Goal: Find specific page/section: Find specific page/section

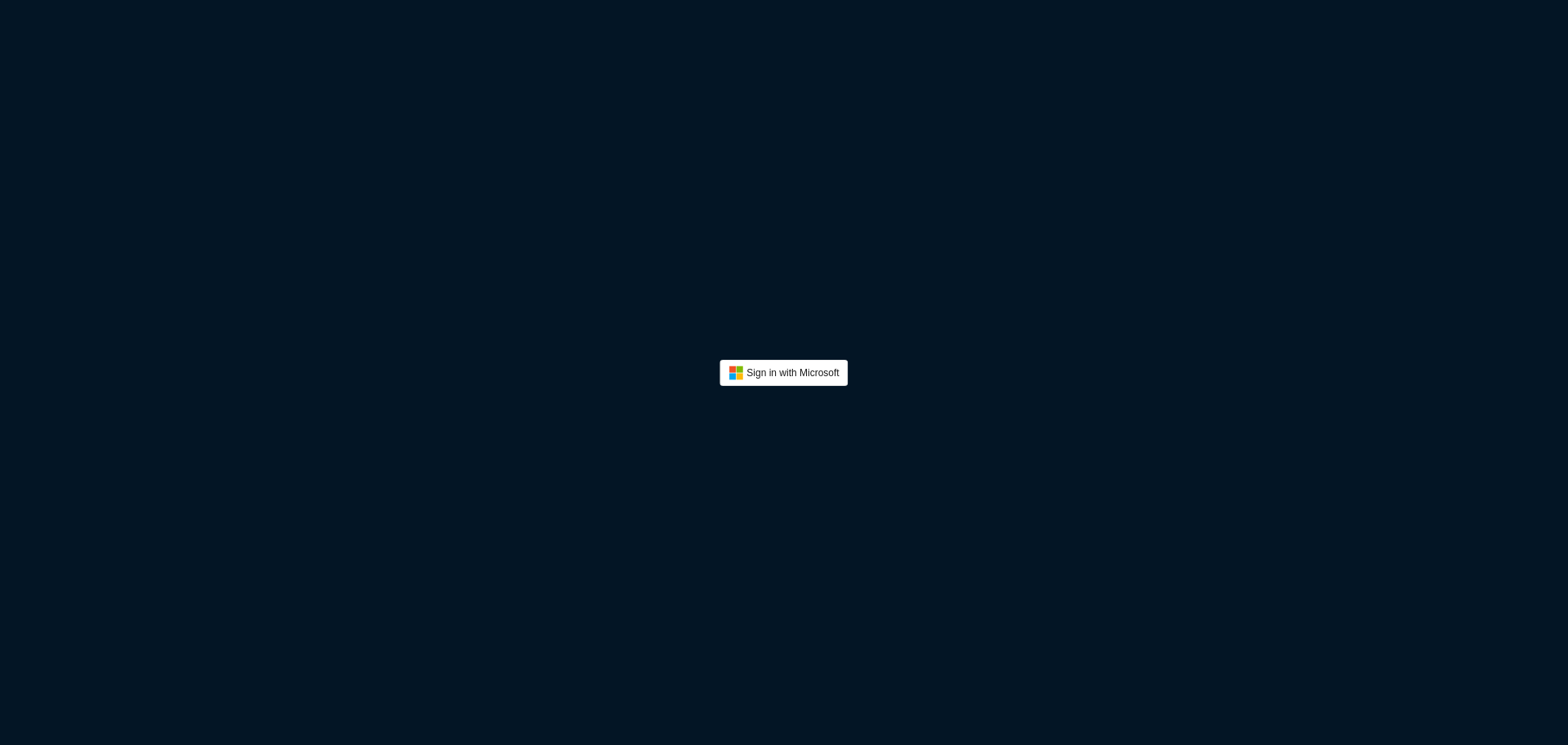
click at [796, 373] on button "Sign In" at bounding box center [784, 372] width 128 height 26
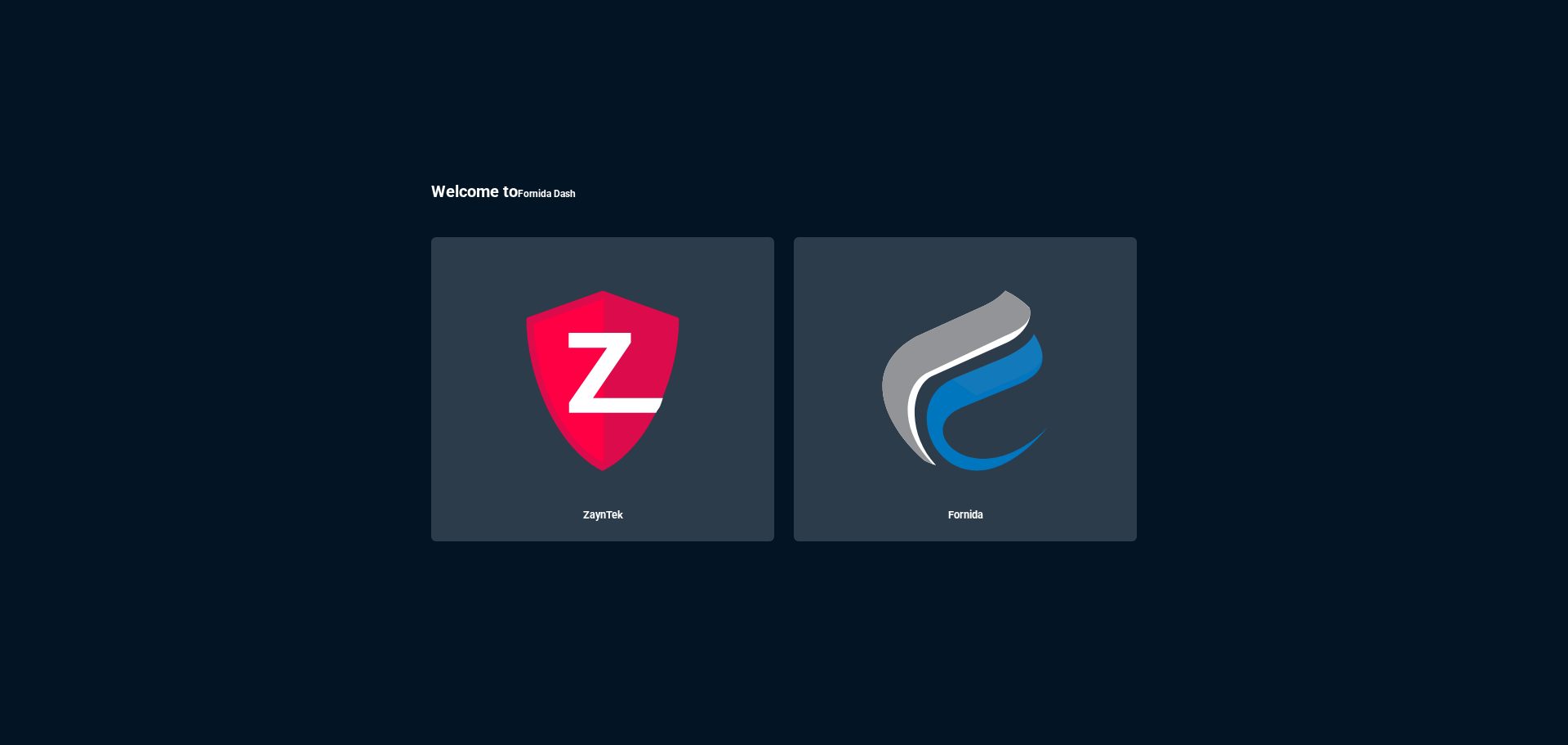
click at [897, 362] on img at bounding box center [965, 380] width 182 height 182
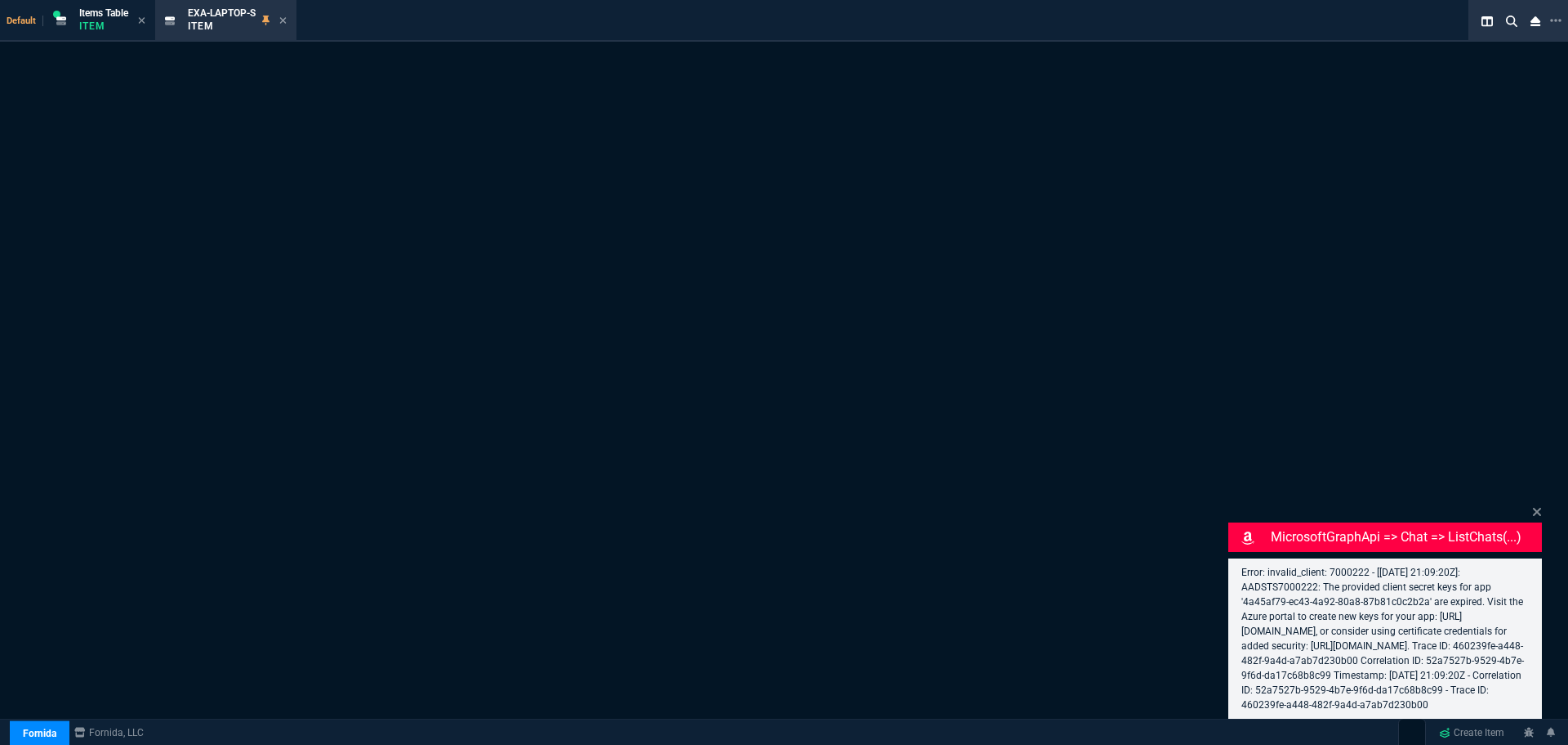
select select "13: HEFN"
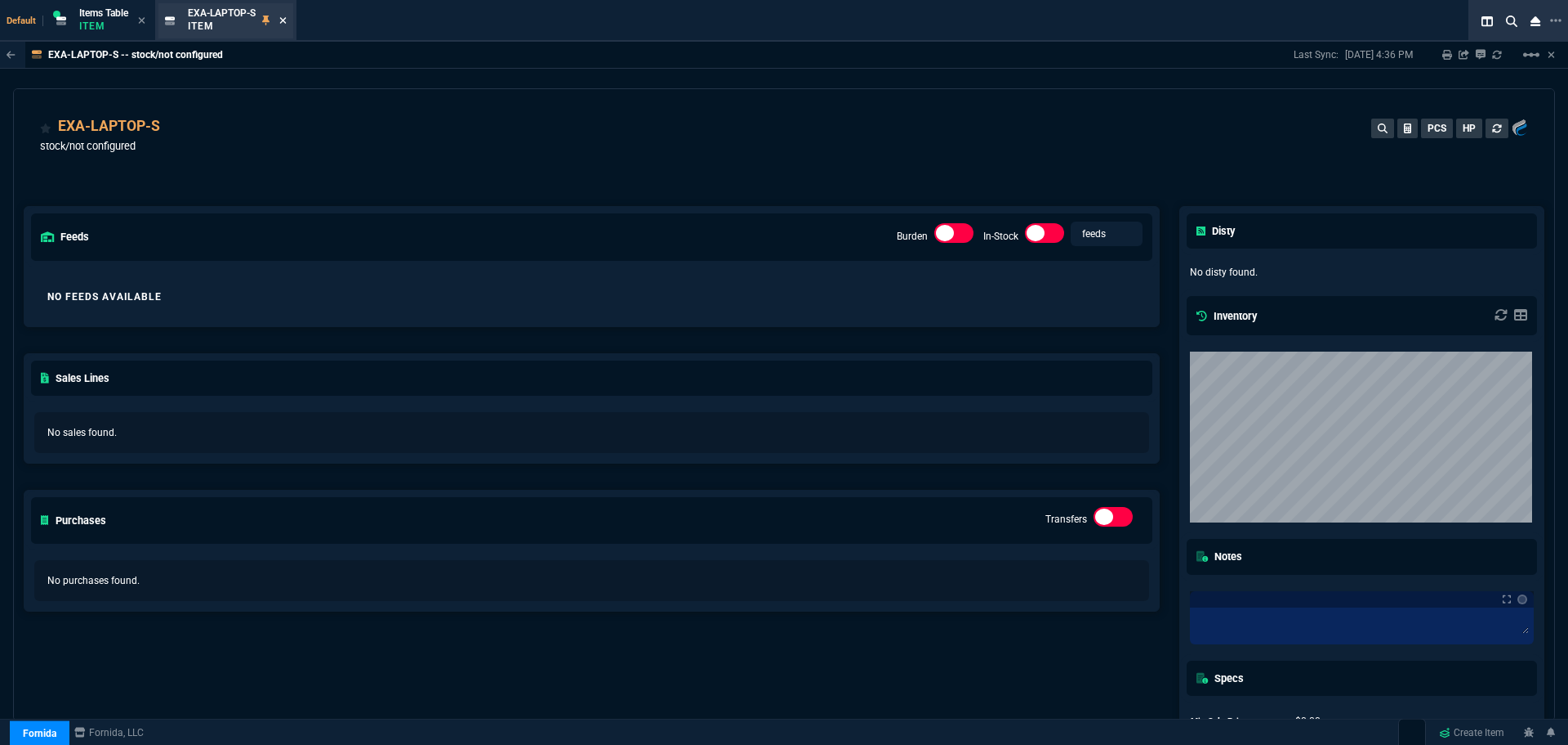
click at [286, 17] on icon at bounding box center [282, 21] width 7 height 10
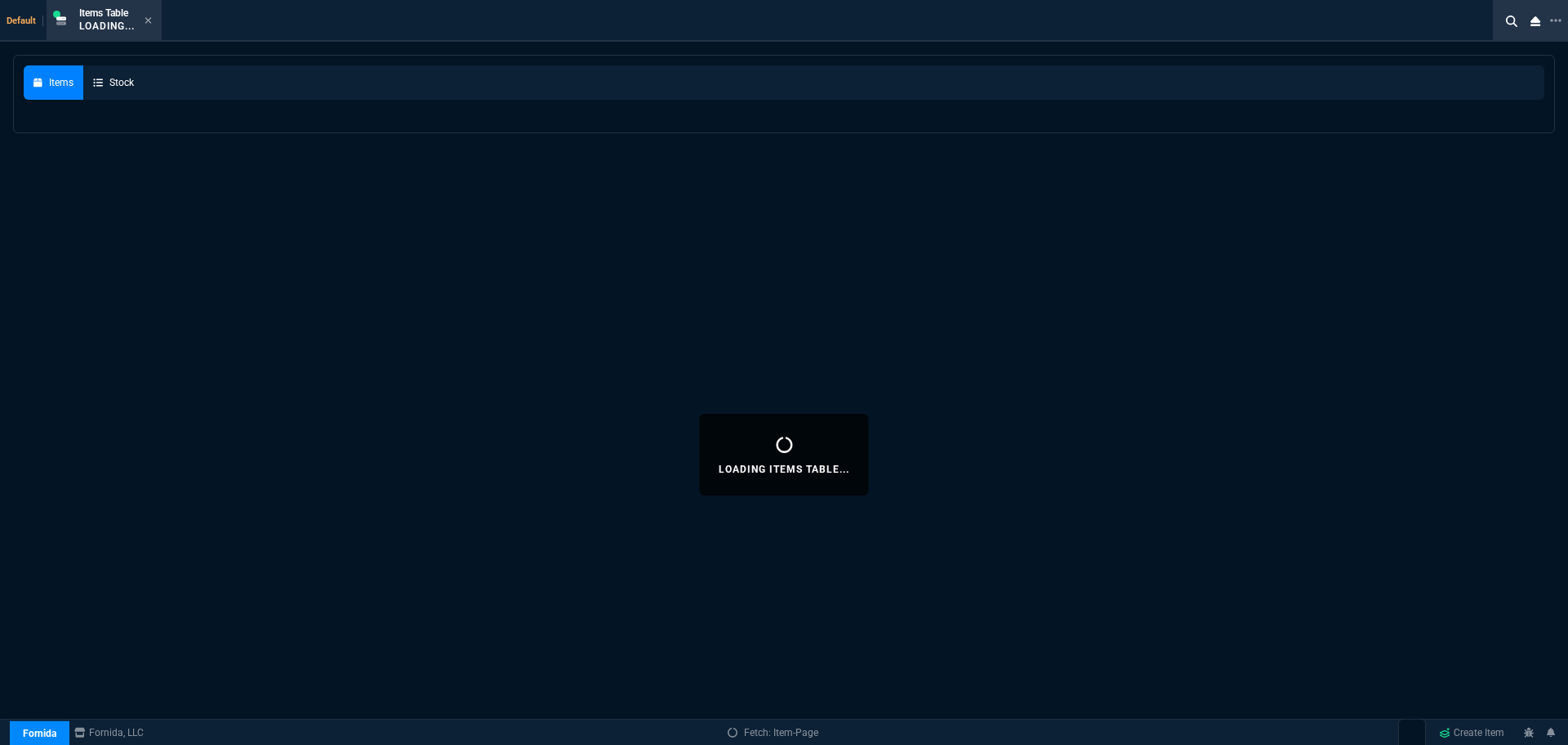
select select
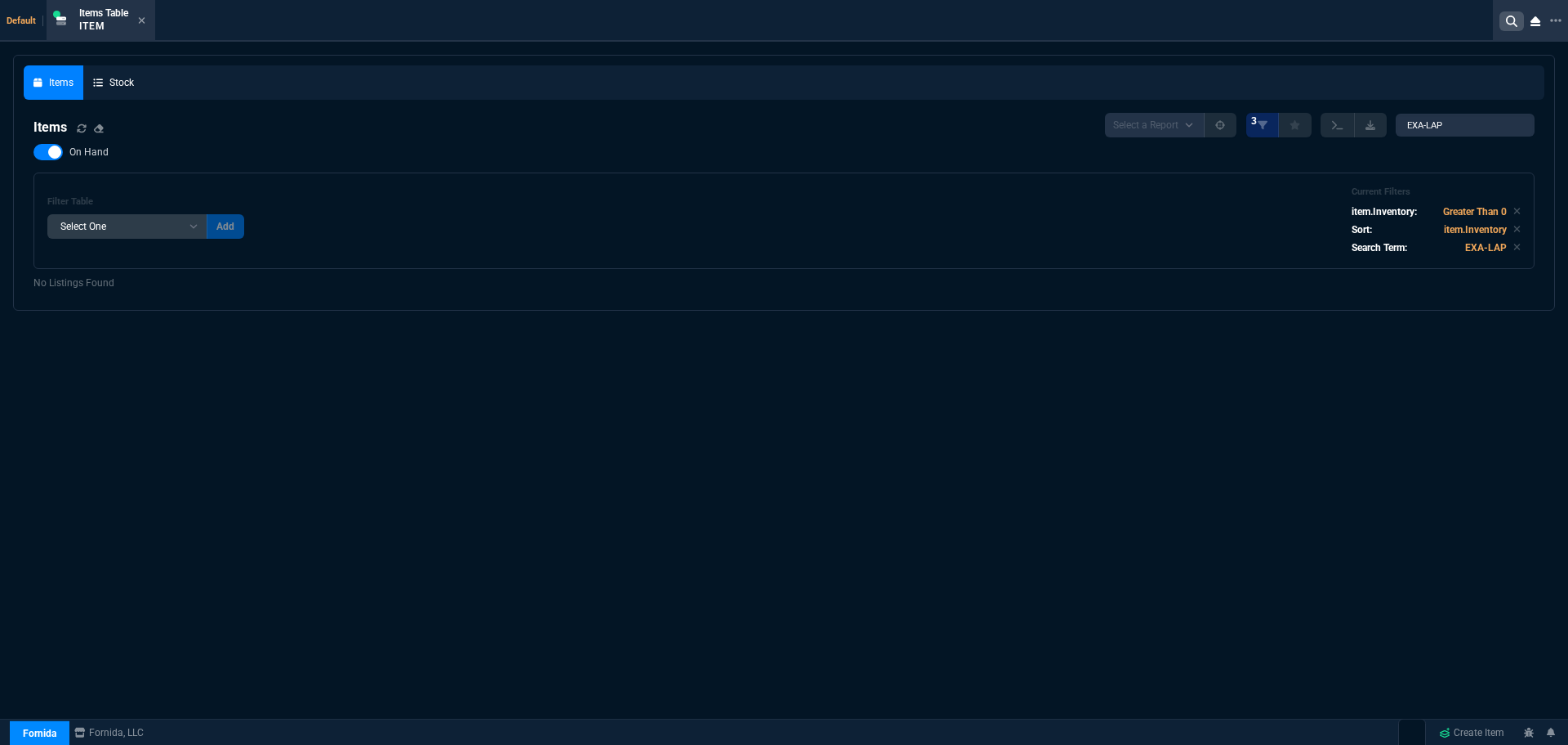
click at [1518, 22] on nx-icon at bounding box center [1512, 22] width 25 height 20
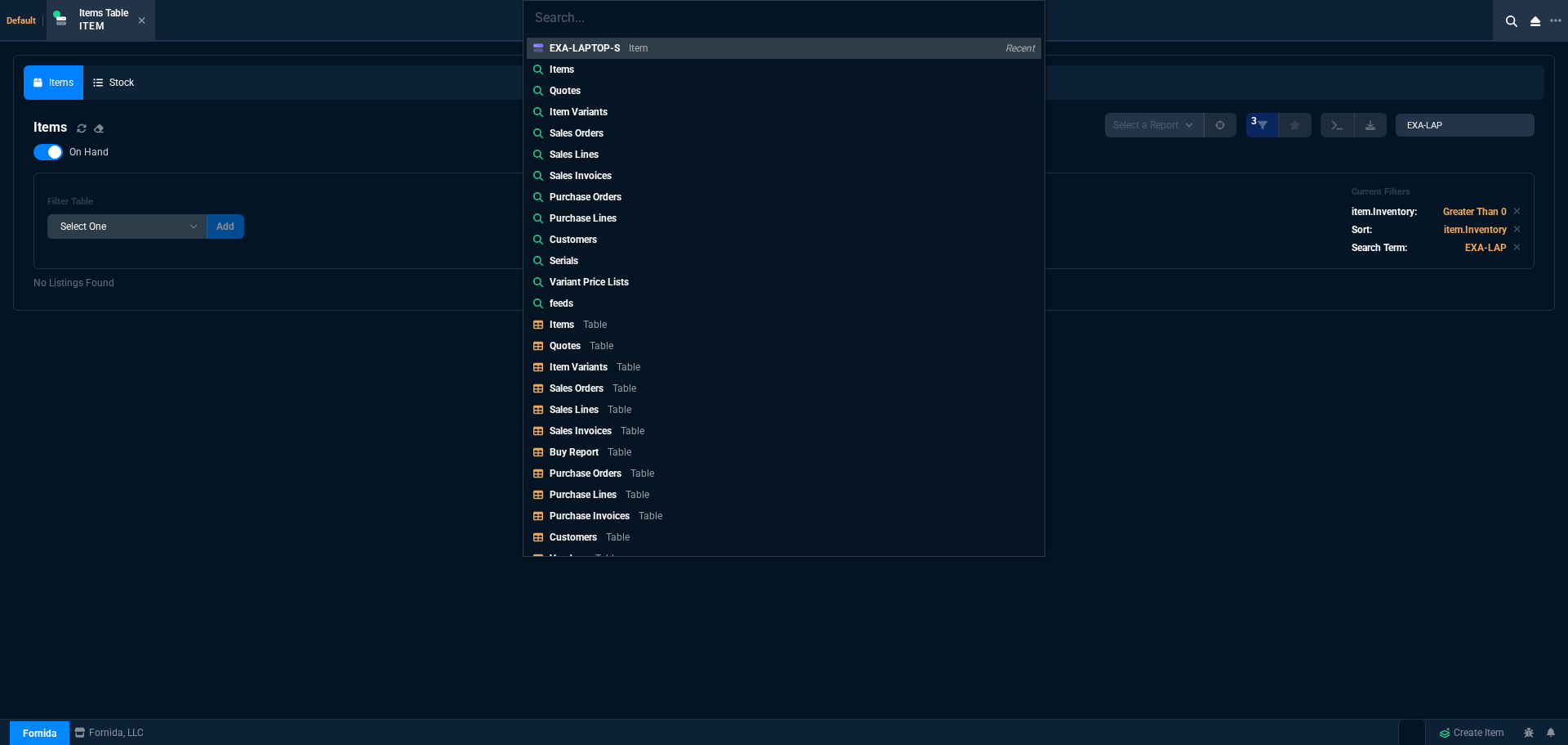
click at [1240, 390] on div "EXA-LAPTOP-S Item Recent Items Quotes Item Variants Sales Orders Sales Lines Sa…" at bounding box center [784, 372] width 1568 height 745
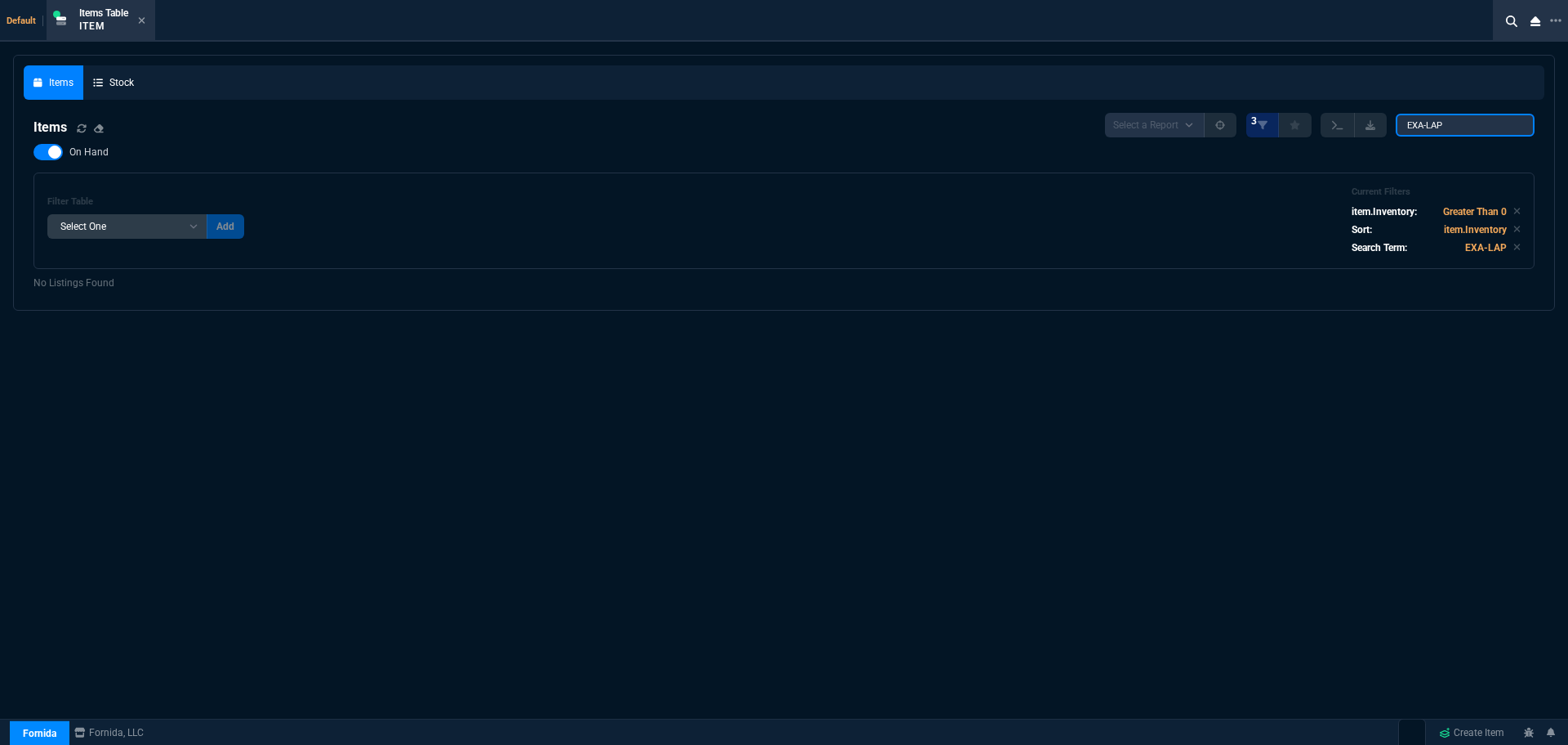
click at [1464, 128] on input "EXA-LAP" at bounding box center [1465, 124] width 139 height 23
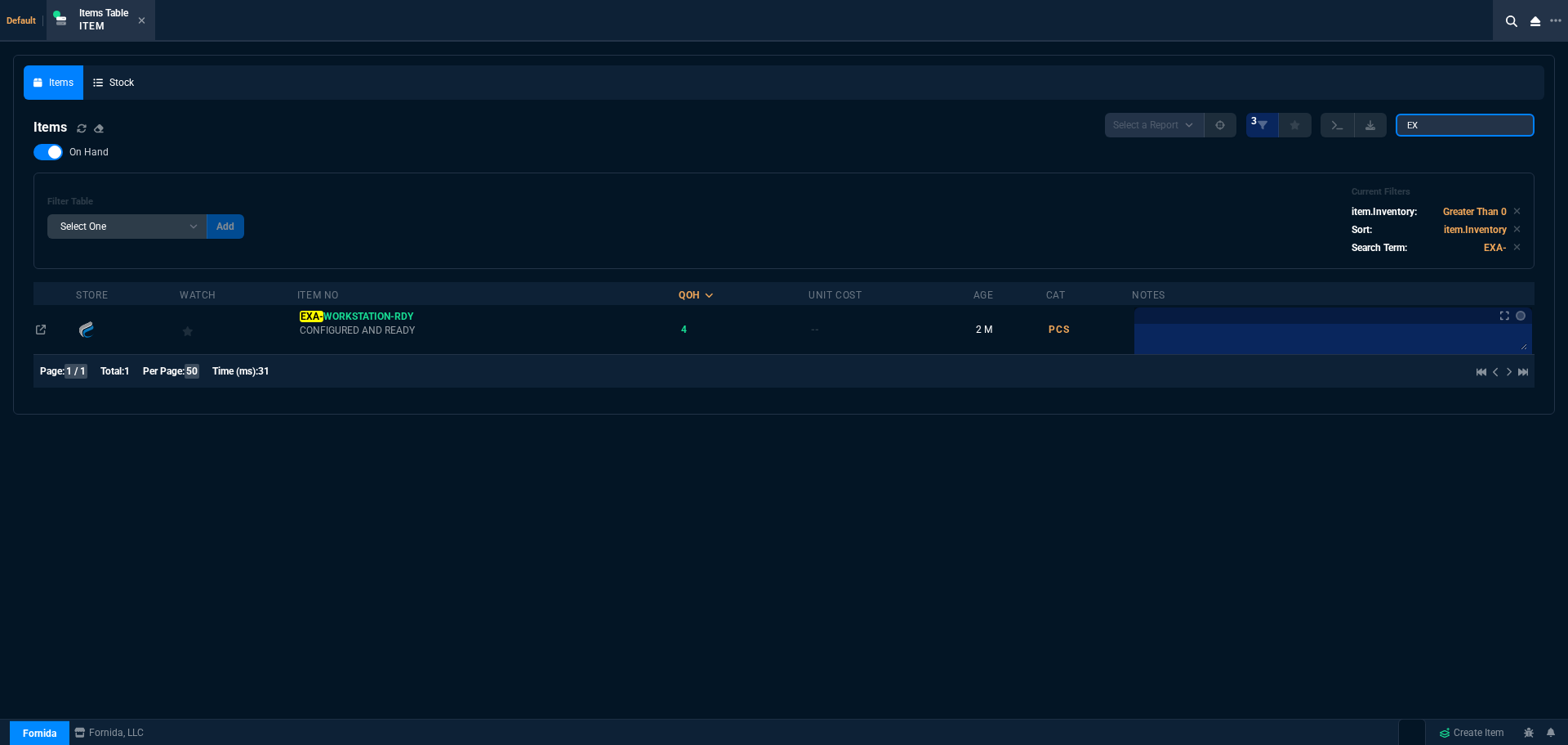
type input "E"
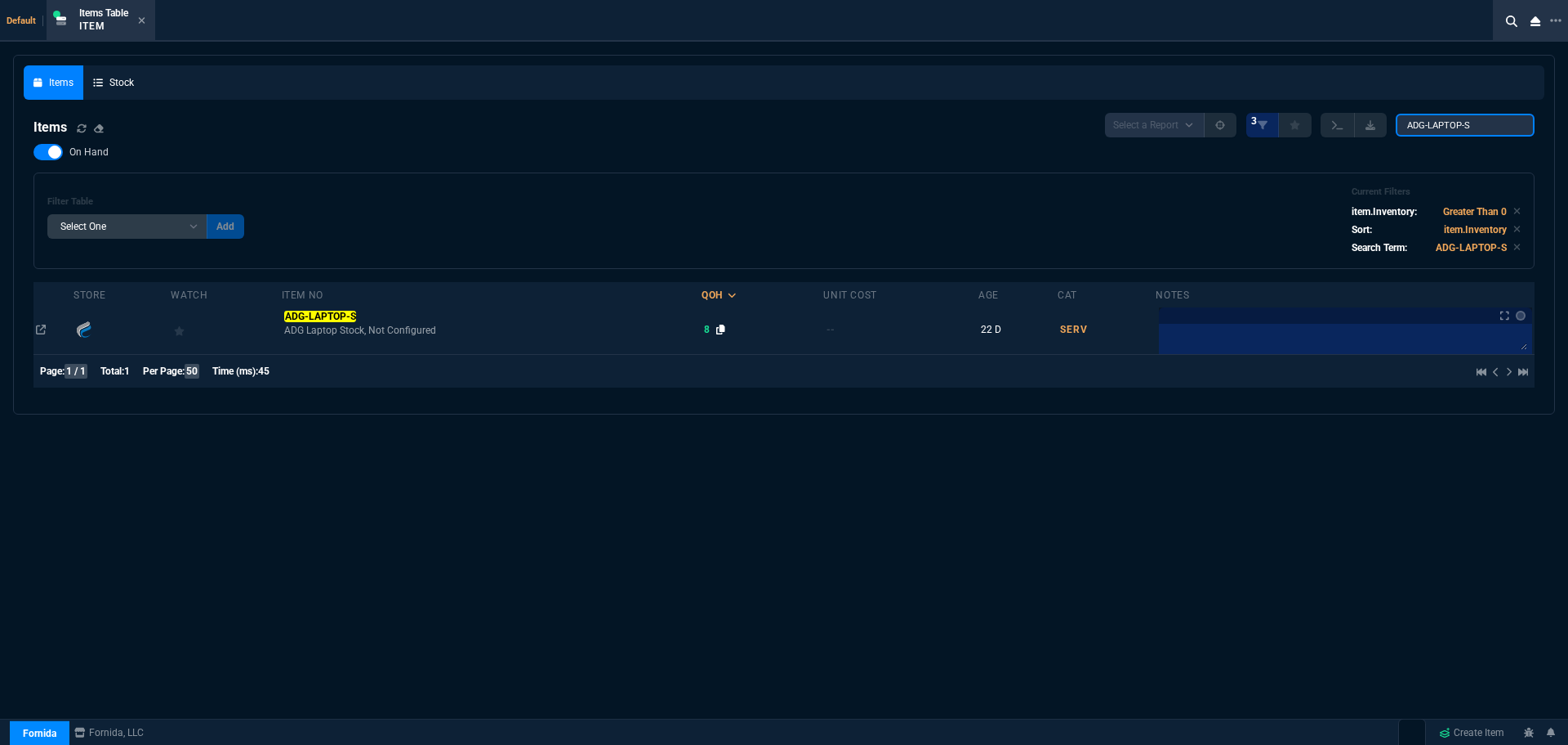
type input "ADG-LAPTOP-S"
click at [725, 326] on icon at bounding box center [720, 329] width 9 height 10
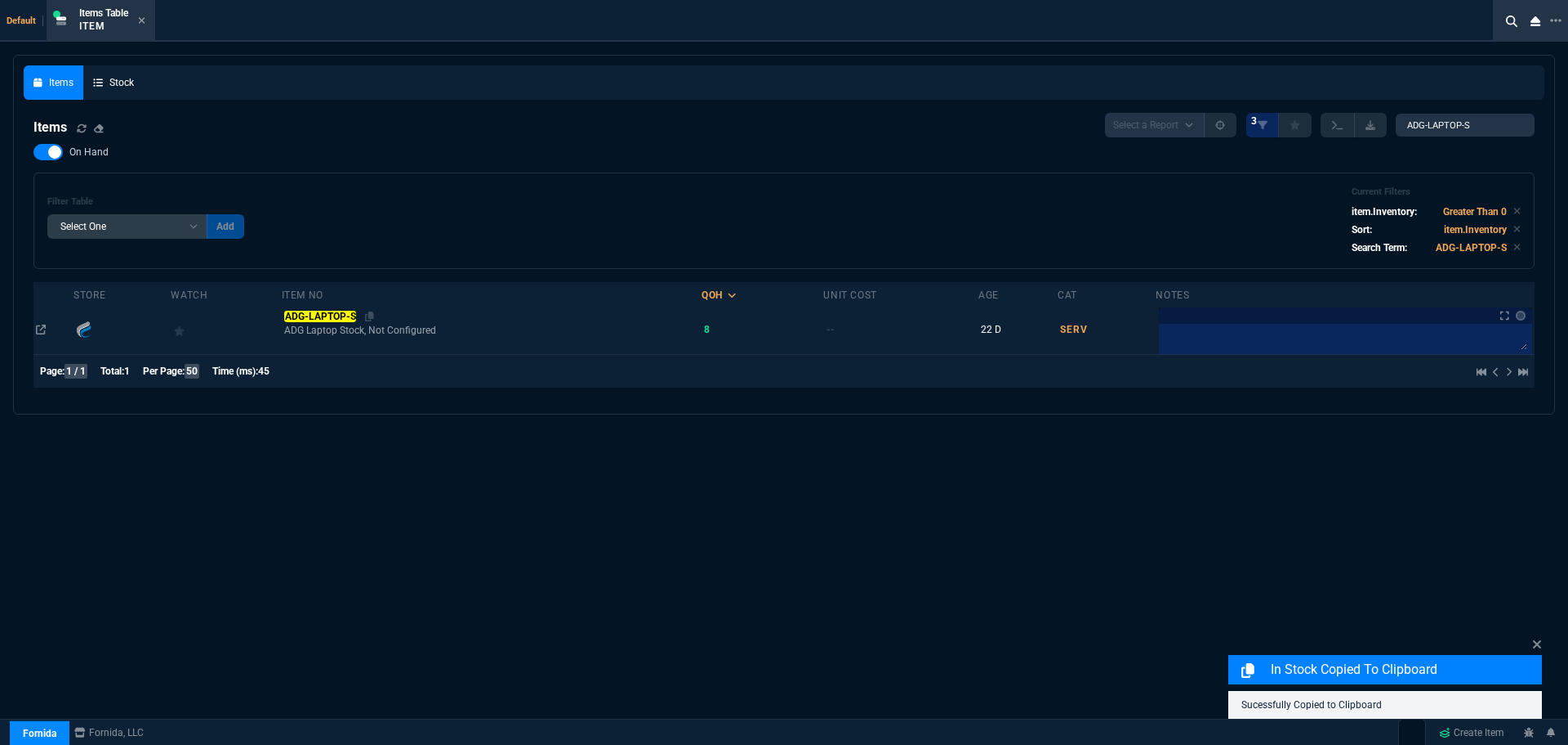
click at [522, 320] on div "ADG-LAPTOP-S" at bounding box center [492, 316] width 415 height 15
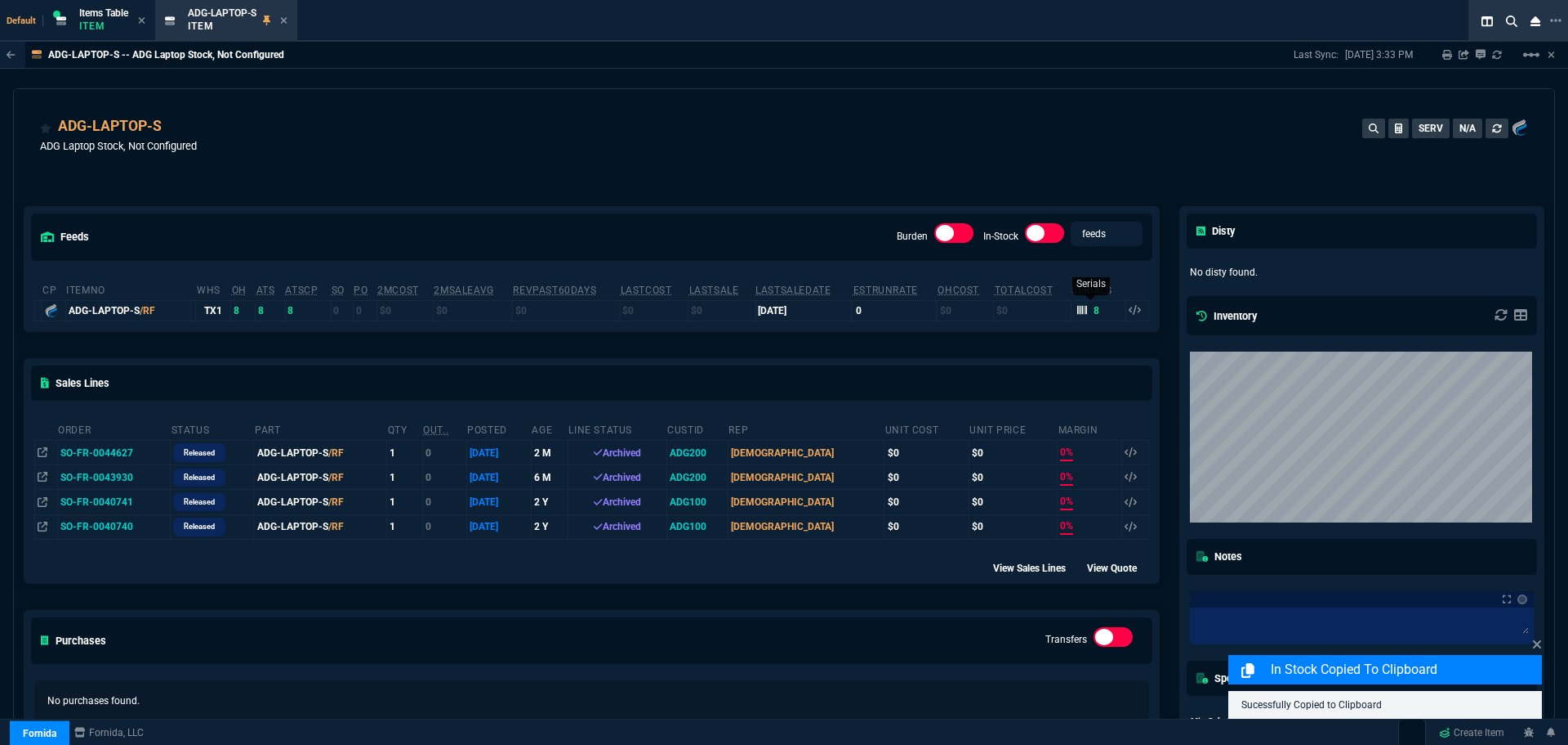
click at [1077, 309] on icon at bounding box center [1082, 309] width 10 height 9
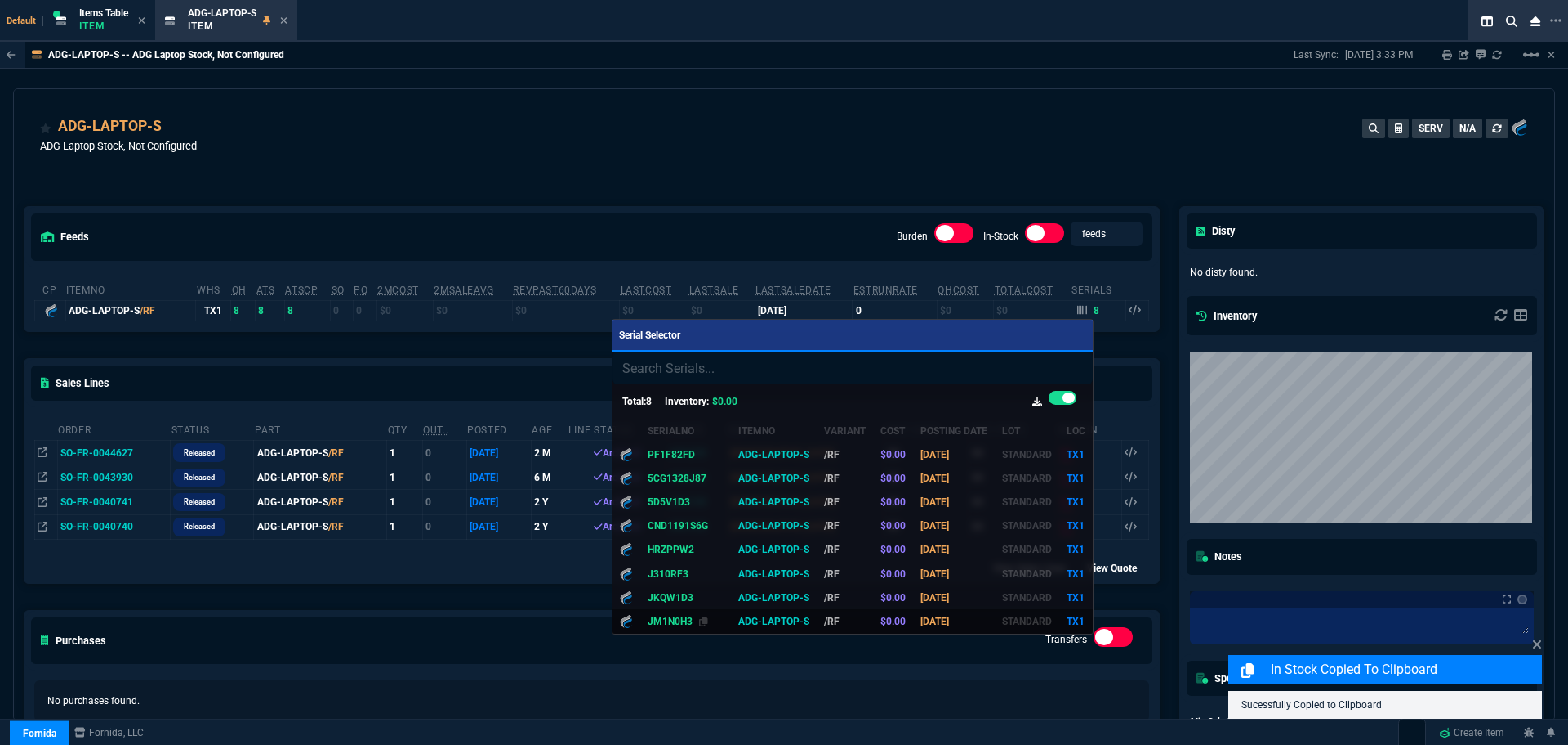
click at [655, 617] on span "JM1N0H3" at bounding box center [669, 621] width 44 height 12
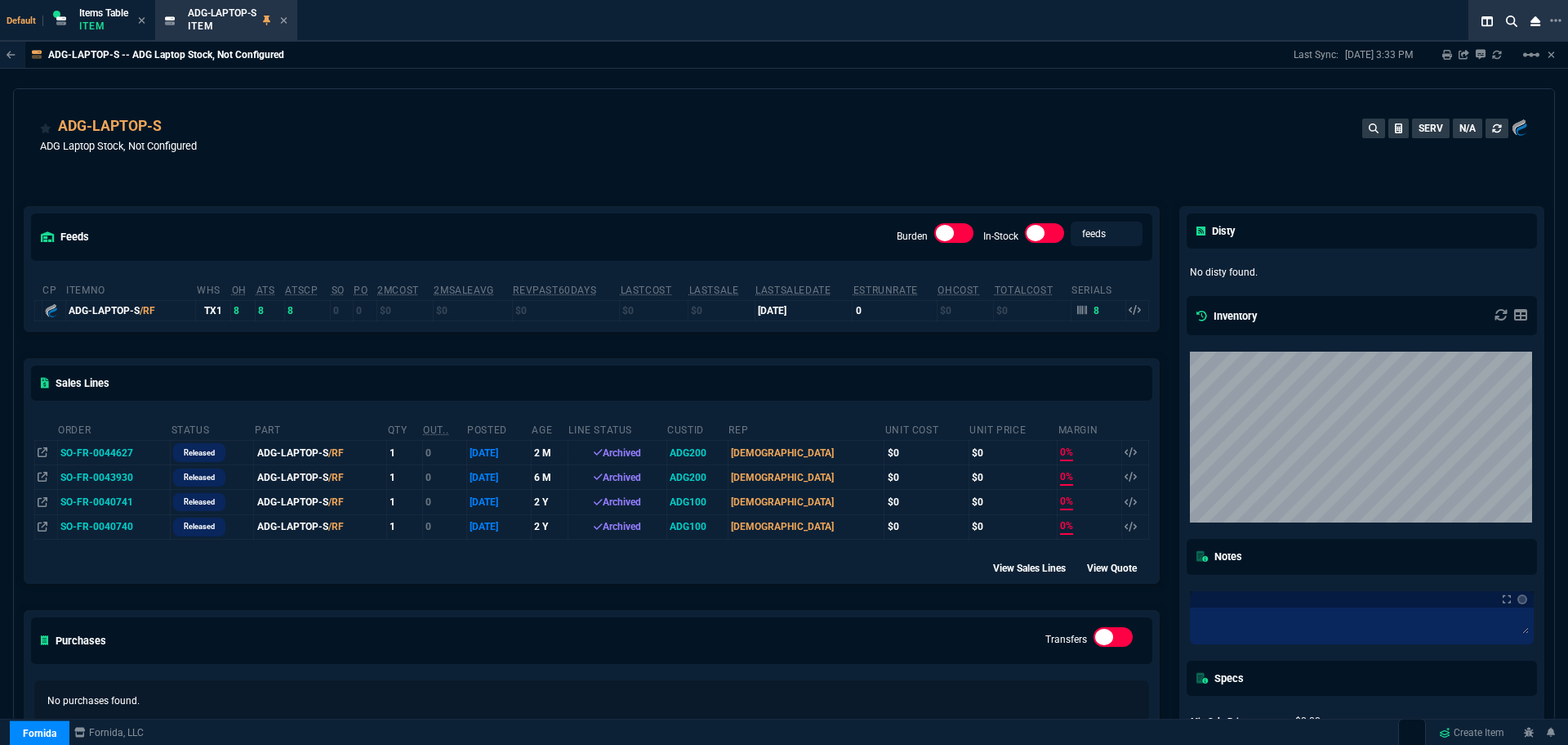
click at [734, 155] on div "ADG-LAPTOP-S ADG Laptop Stock, Not Configured SERV N/A" at bounding box center [784, 144] width 1488 height 58
click at [121, 308] on div "ADG-LAPTOP-S /RF" at bounding box center [130, 310] width 124 height 15
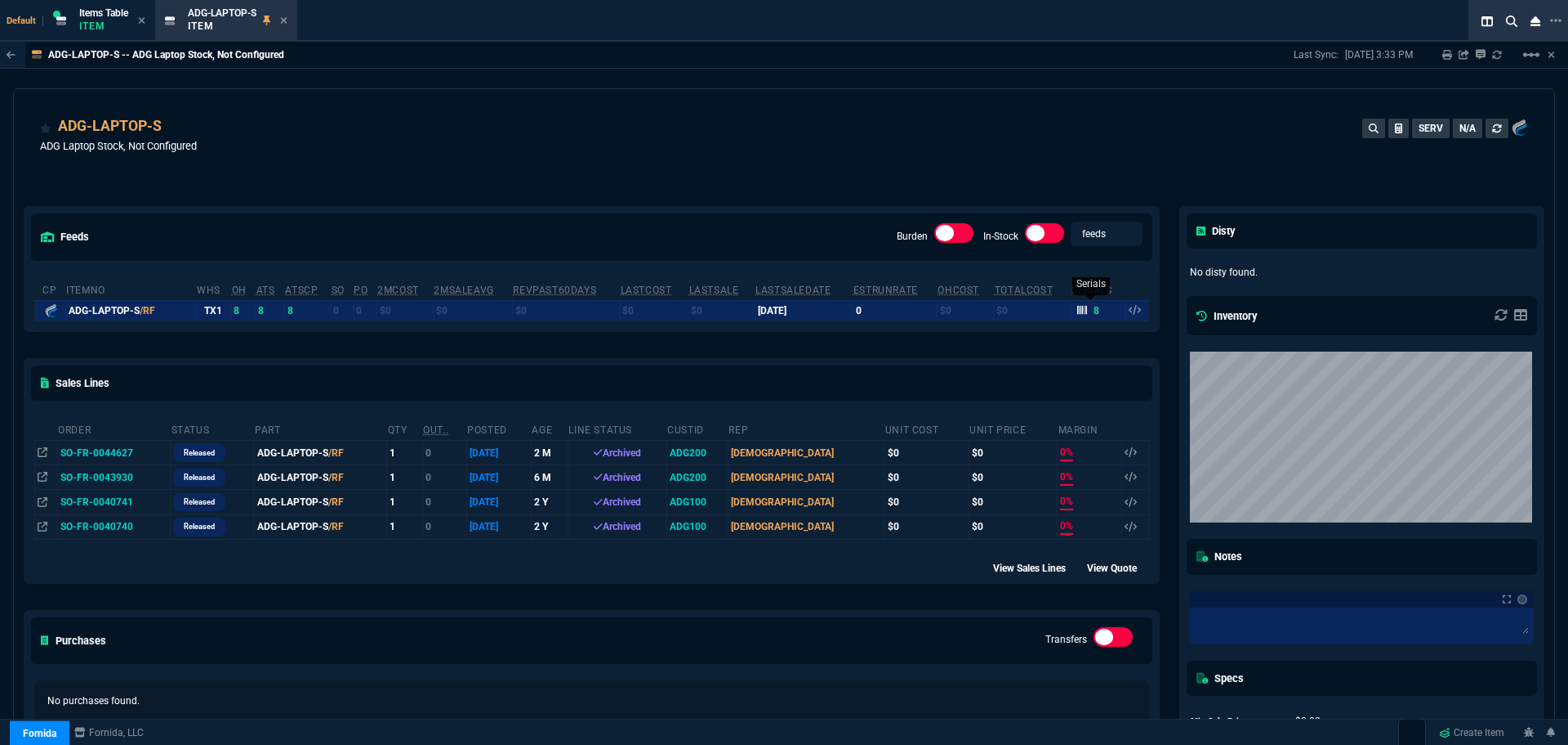
click at [1077, 307] on icon at bounding box center [1082, 309] width 10 height 9
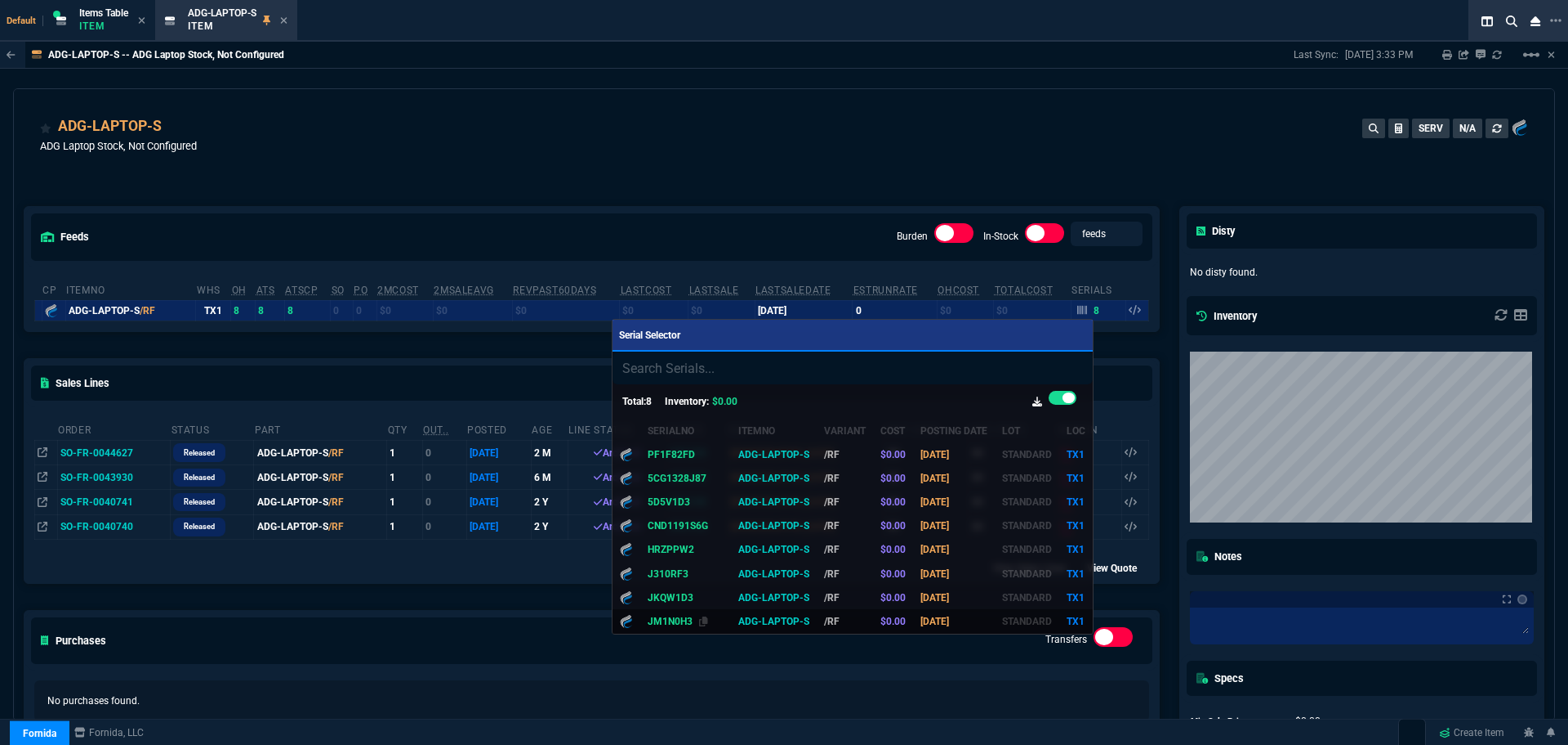
click at [656, 618] on span "JM1N0H3" at bounding box center [669, 621] width 44 height 12
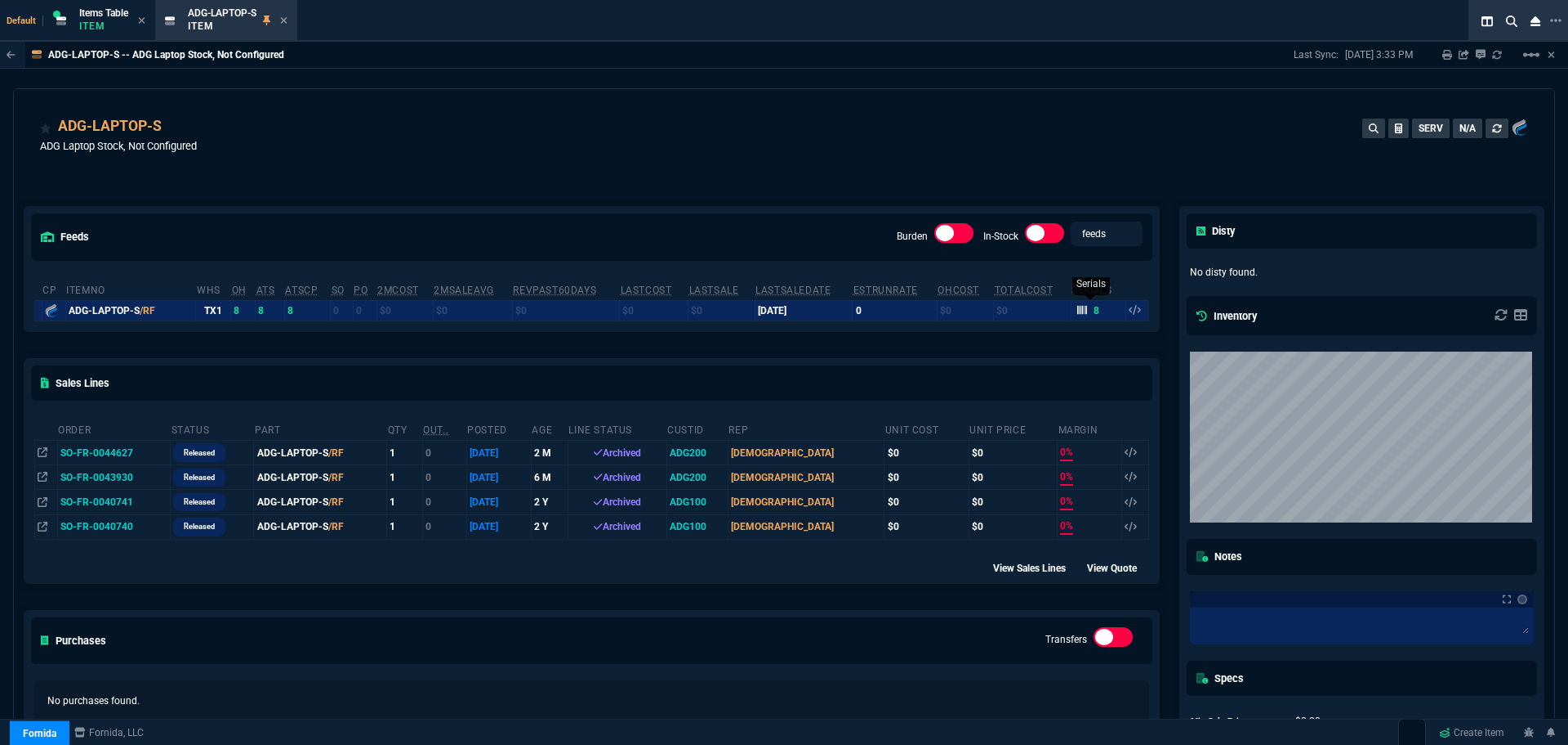
click at [1084, 317] on div "8" at bounding box center [1088, 310] width 23 height 15
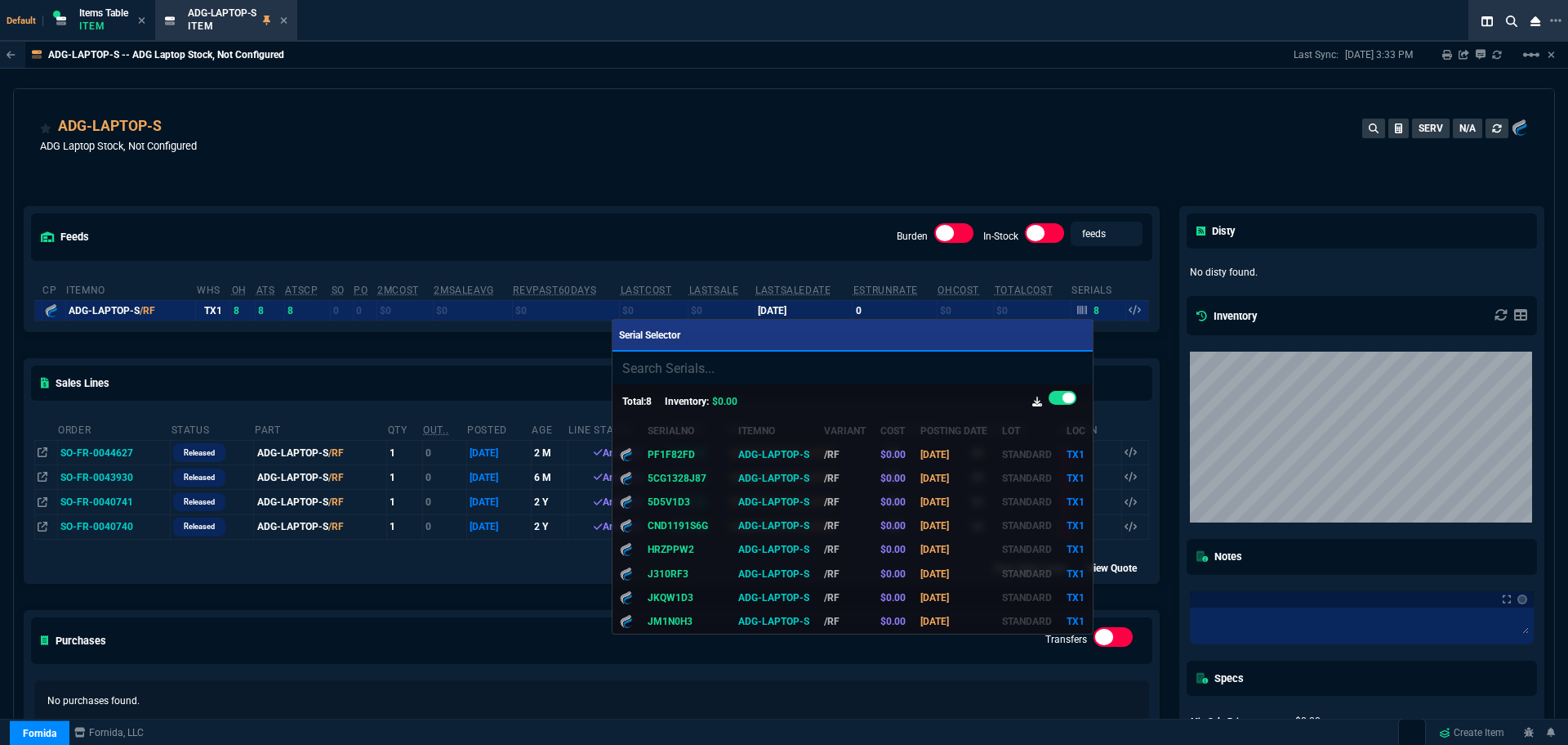
click at [550, 103] on div at bounding box center [784, 372] width 1568 height 745
